Goal: Task Accomplishment & Management: Manage account settings

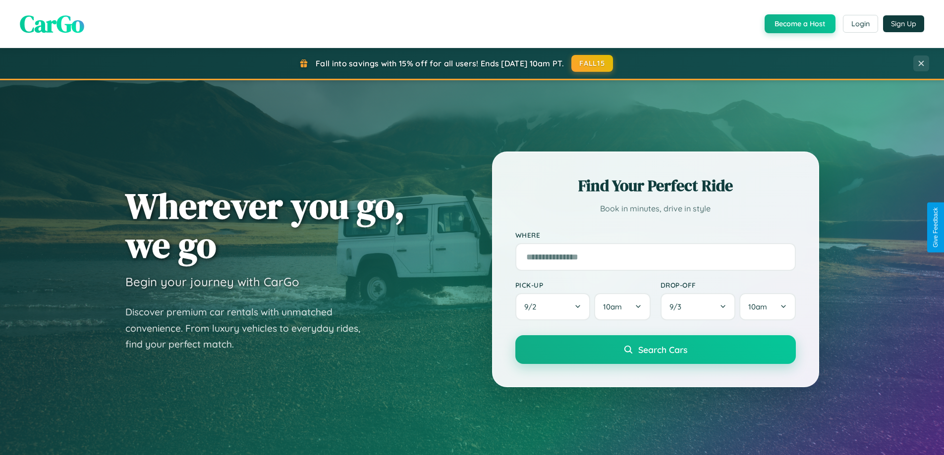
scroll to position [427, 0]
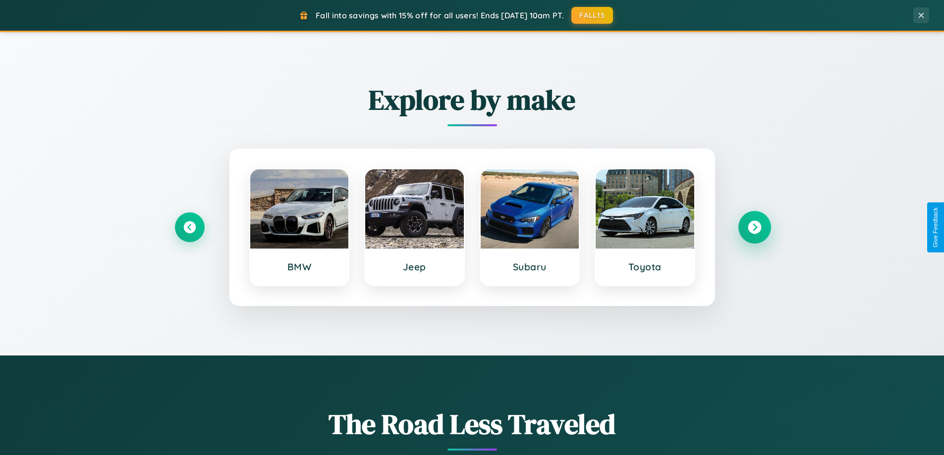
click at [754, 227] on icon at bounding box center [754, 227] width 13 height 13
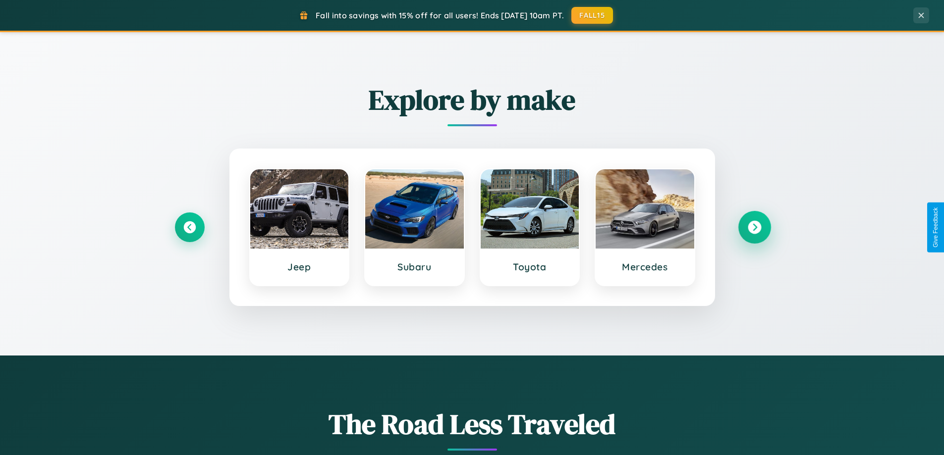
click at [754, 227] on icon at bounding box center [754, 227] width 13 height 13
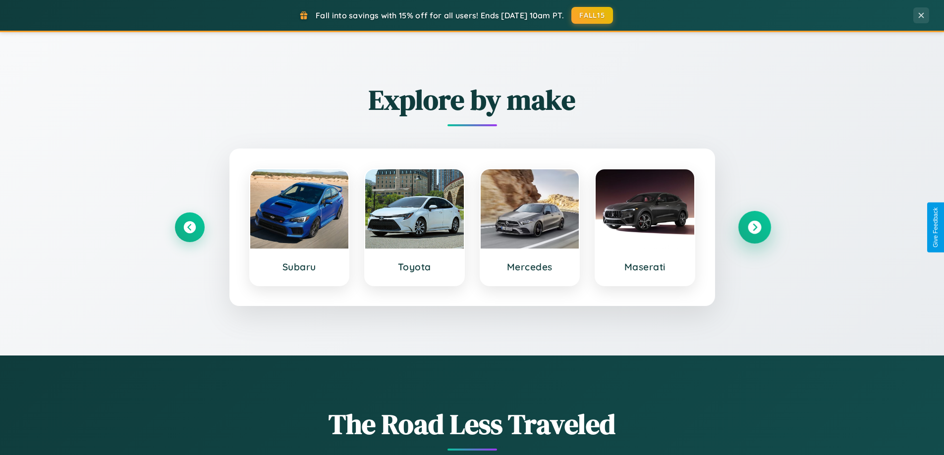
click at [754, 227] on icon at bounding box center [754, 227] width 13 height 13
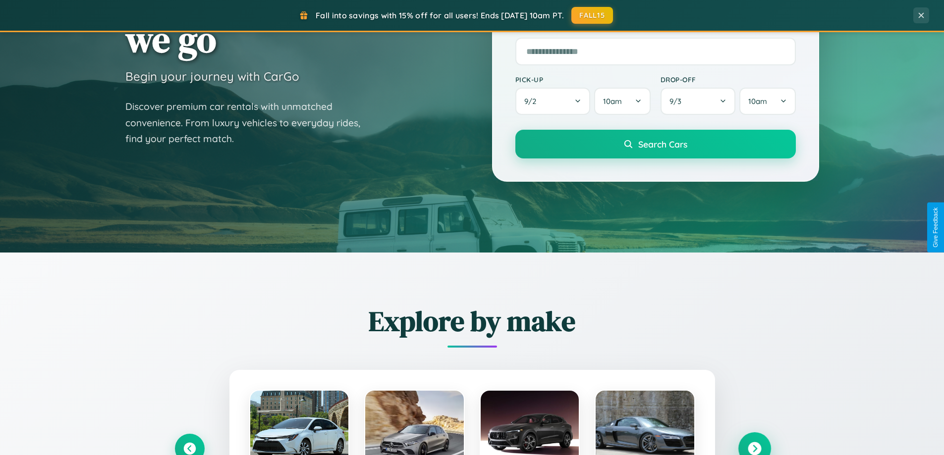
scroll to position [0, 0]
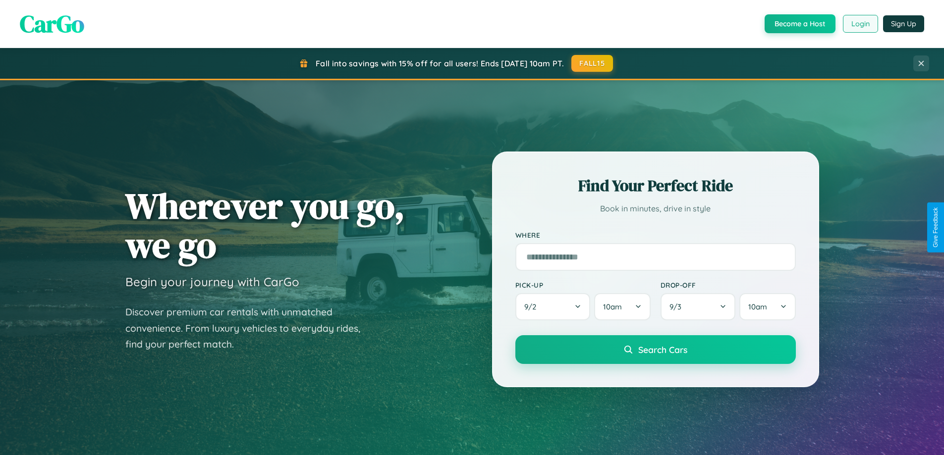
click at [860, 24] on button "Login" at bounding box center [860, 24] width 35 height 18
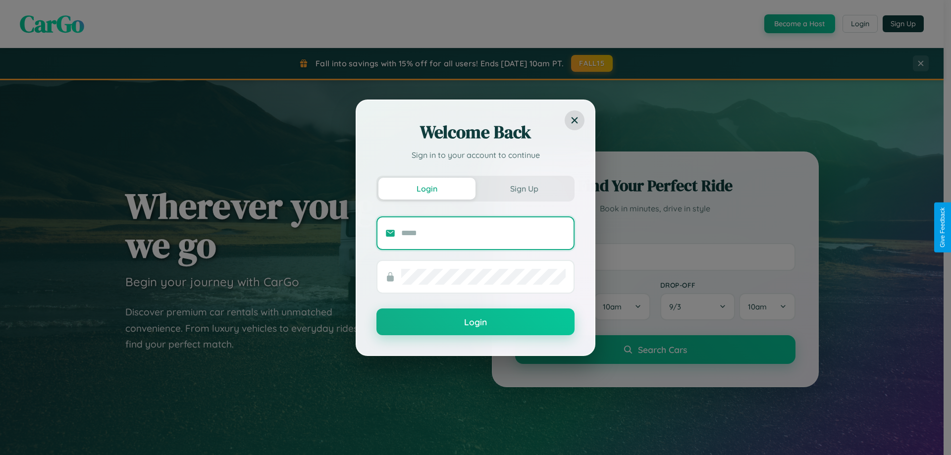
click at [484, 233] on input "text" at bounding box center [483, 233] width 164 height 16
type input "**********"
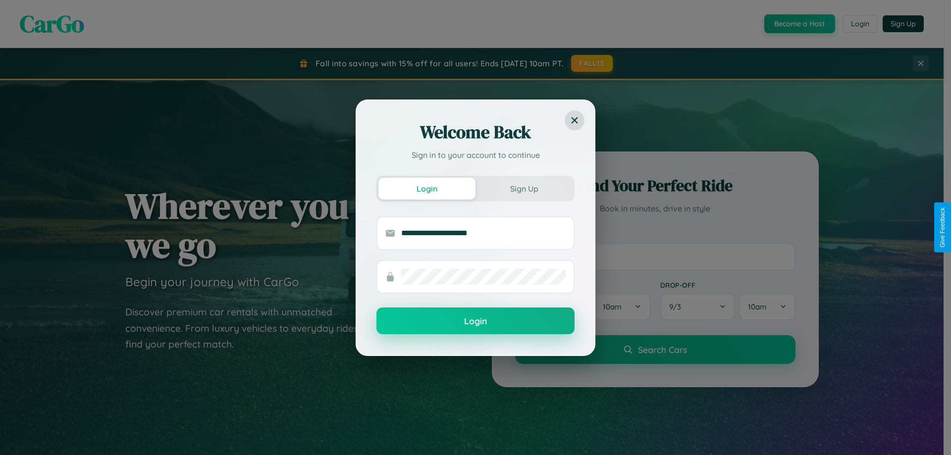
click at [476, 322] on button "Login" at bounding box center [476, 321] width 198 height 27
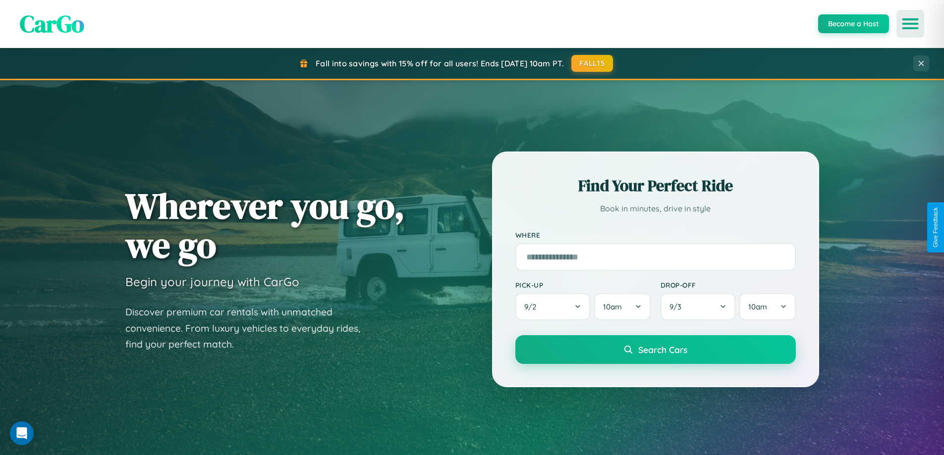
click at [910, 24] on icon "Open menu" at bounding box center [910, 23] width 14 height 9
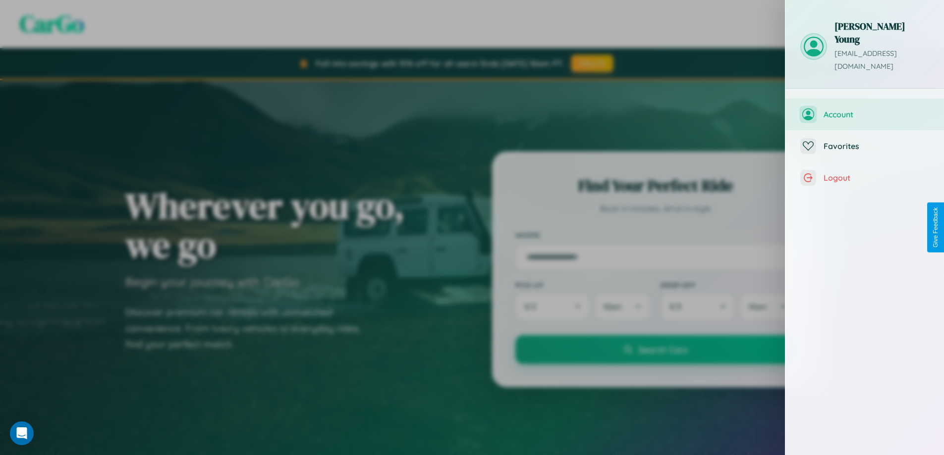
click at [864, 109] on span "Account" at bounding box center [876, 114] width 106 height 10
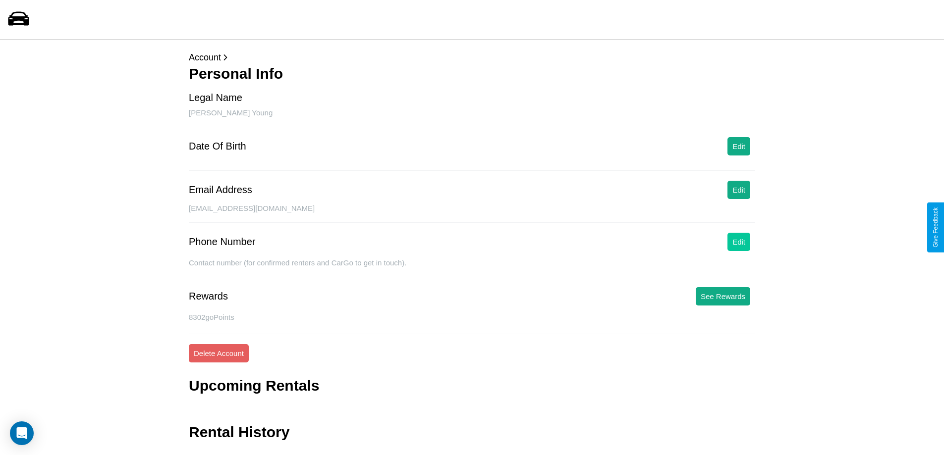
click at [739, 242] on button "Edit" at bounding box center [738, 242] width 23 height 18
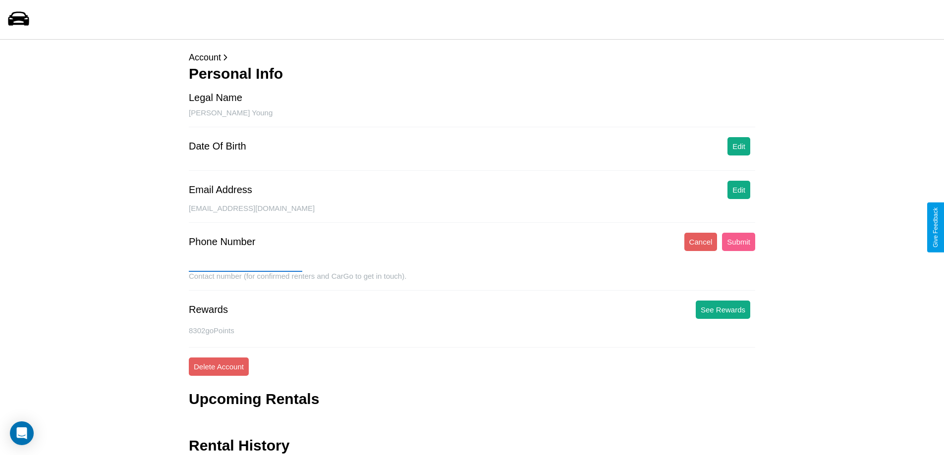
click at [245, 264] on input "text" at bounding box center [245, 264] width 113 height 16
type input "**********"
click at [738, 242] on button "Submit" at bounding box center [738, 242] width 33 height 18
